Goal: Task Accomplishment & Management: Complete application form

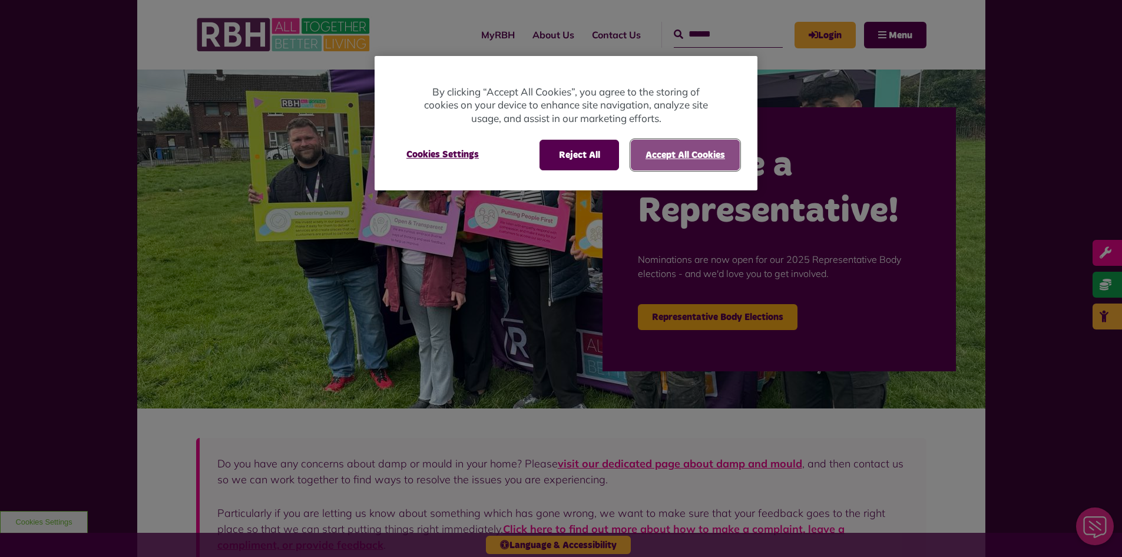
click at [636, 158] on button "Accept All Cookies" at bounding box center [685, 155] width 109 height 31
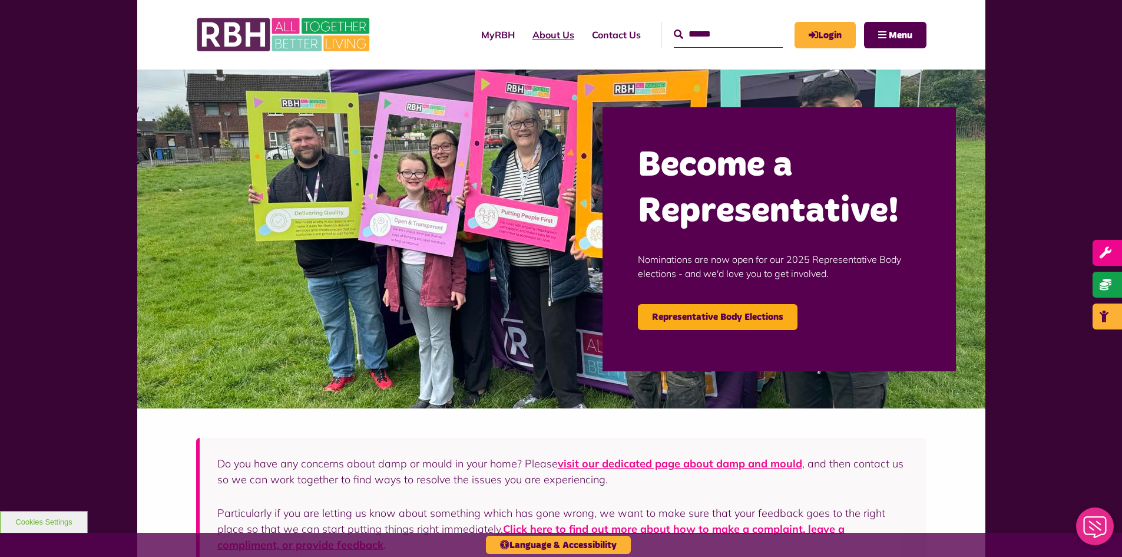
click at [524, 35] on link "About Us" at bounding box center [553, 35] width 59 height 32
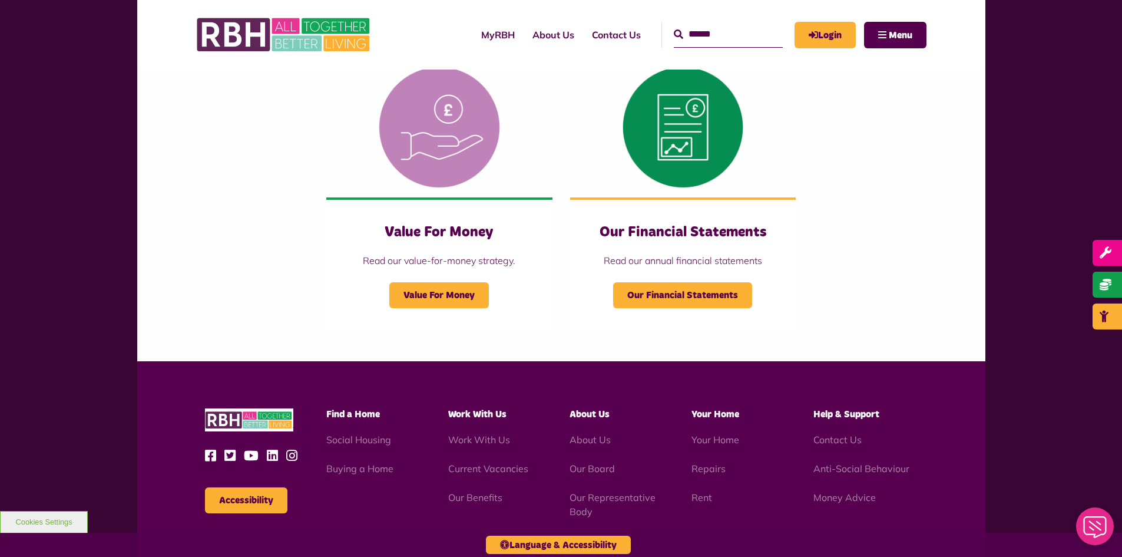
scroll to position [1237, 0]
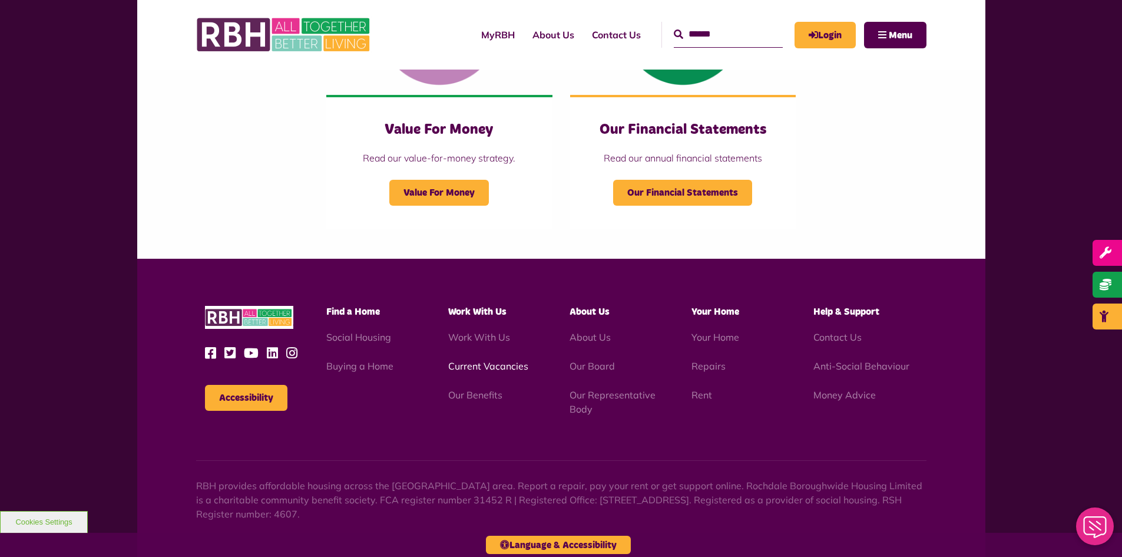
click at [476, 364] on link "Current Vacancies" at bounding box center [488, 366] width 80 height 12
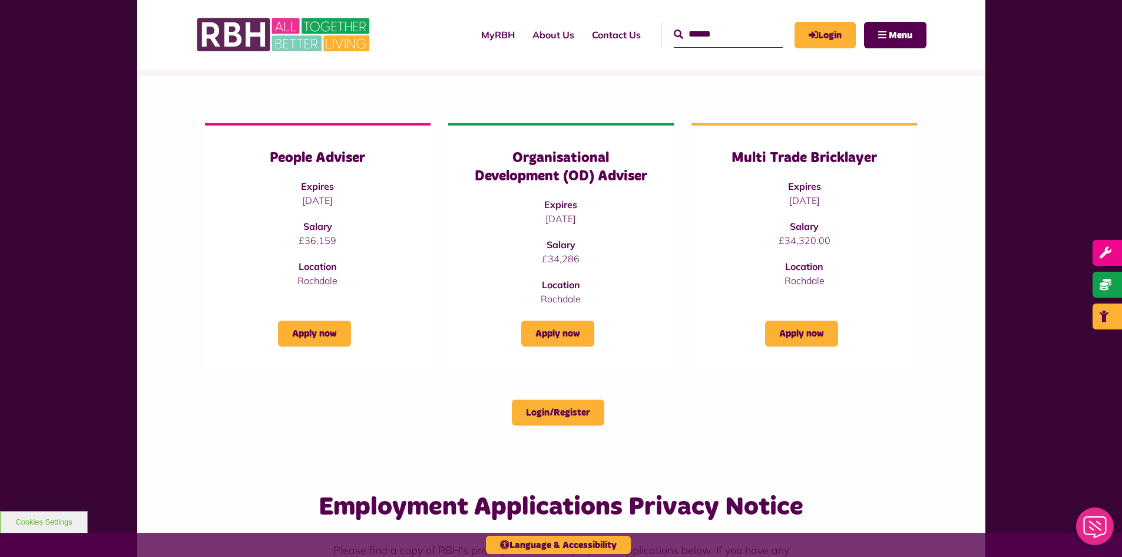
scroll to position [118, 0]
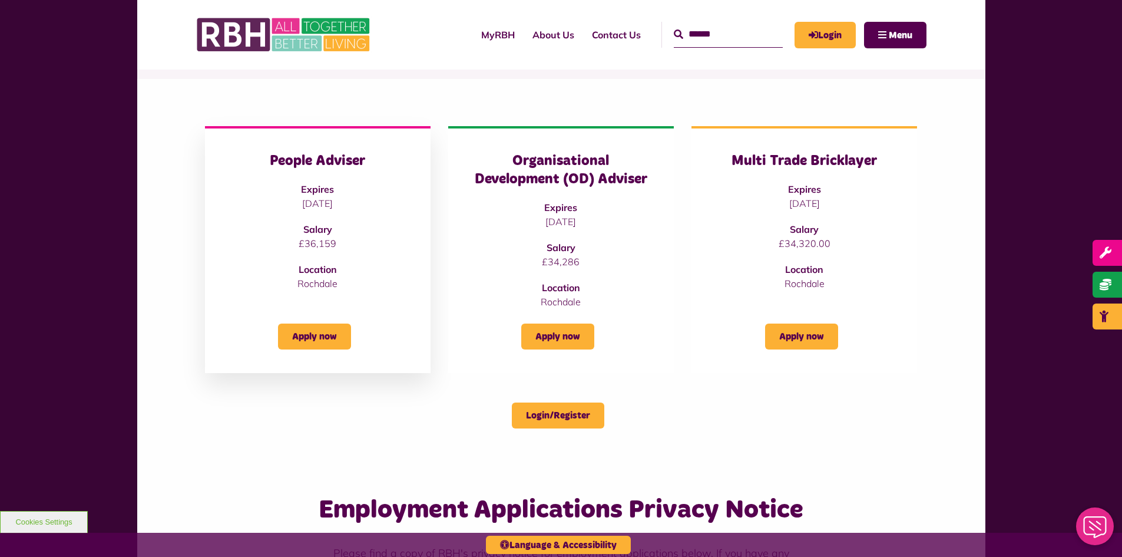
click at [328, 252] on div "People Adviser Expires 19/09/2025 Salary £36,159 Location Rochdale" at bounding box center [318, 221] width 178 height 138
click at [339, 167] on h3 "People Adviser" at bounding box center [318, 161] width 178 height 18
click at [328, 336] on link "Apply now" at bounding box center [314, 336] width 73 height 26
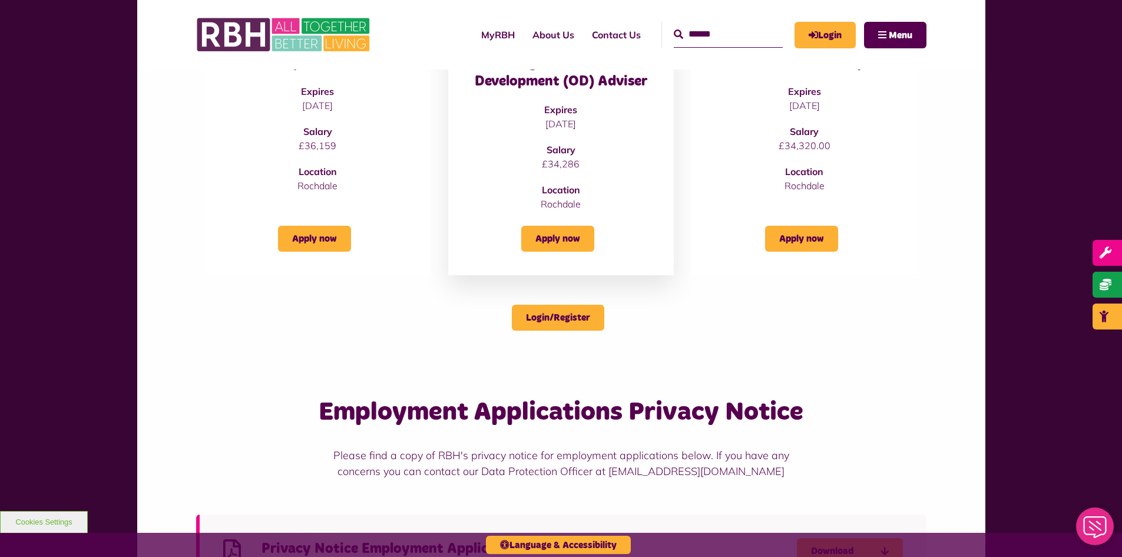
scroll to position [124, 0]
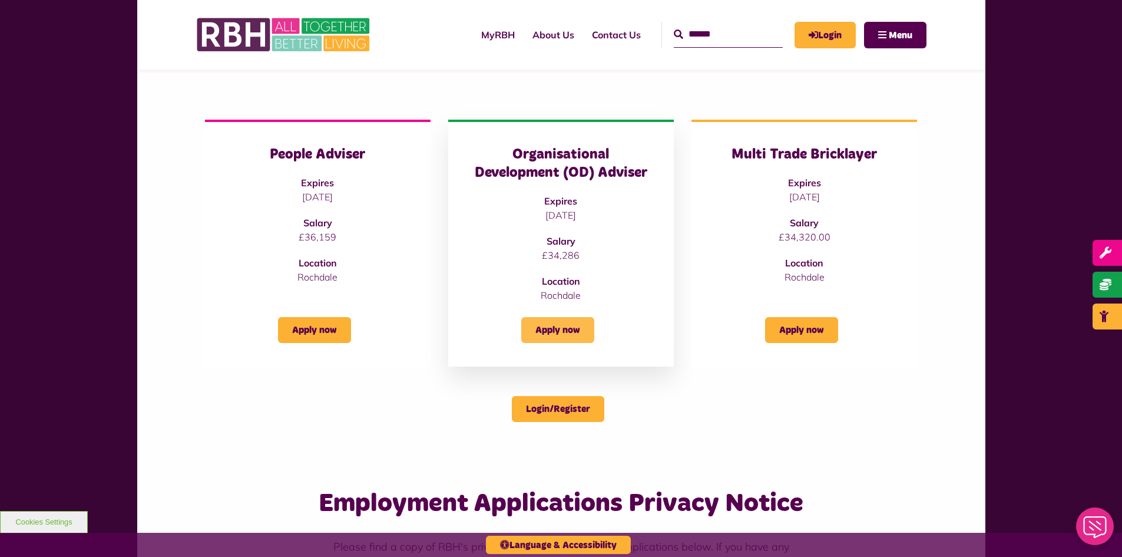
click at [578, 340] on link "Apply now" at bounding box center [557, 330] width 73 height 26
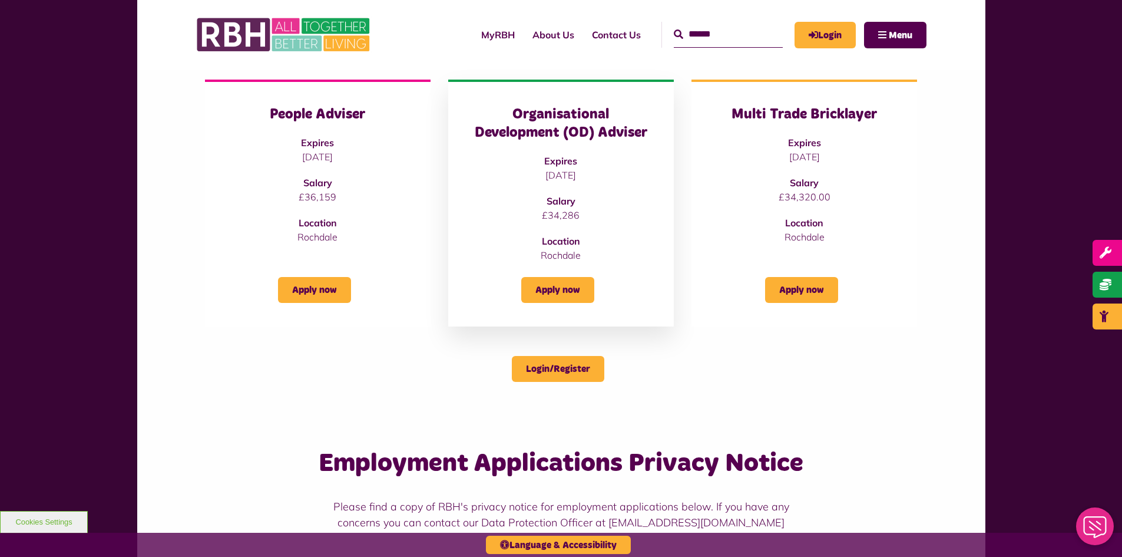
scroll to position [183, 0]
